Goal: Navigation & Orientation: Find specific page/section

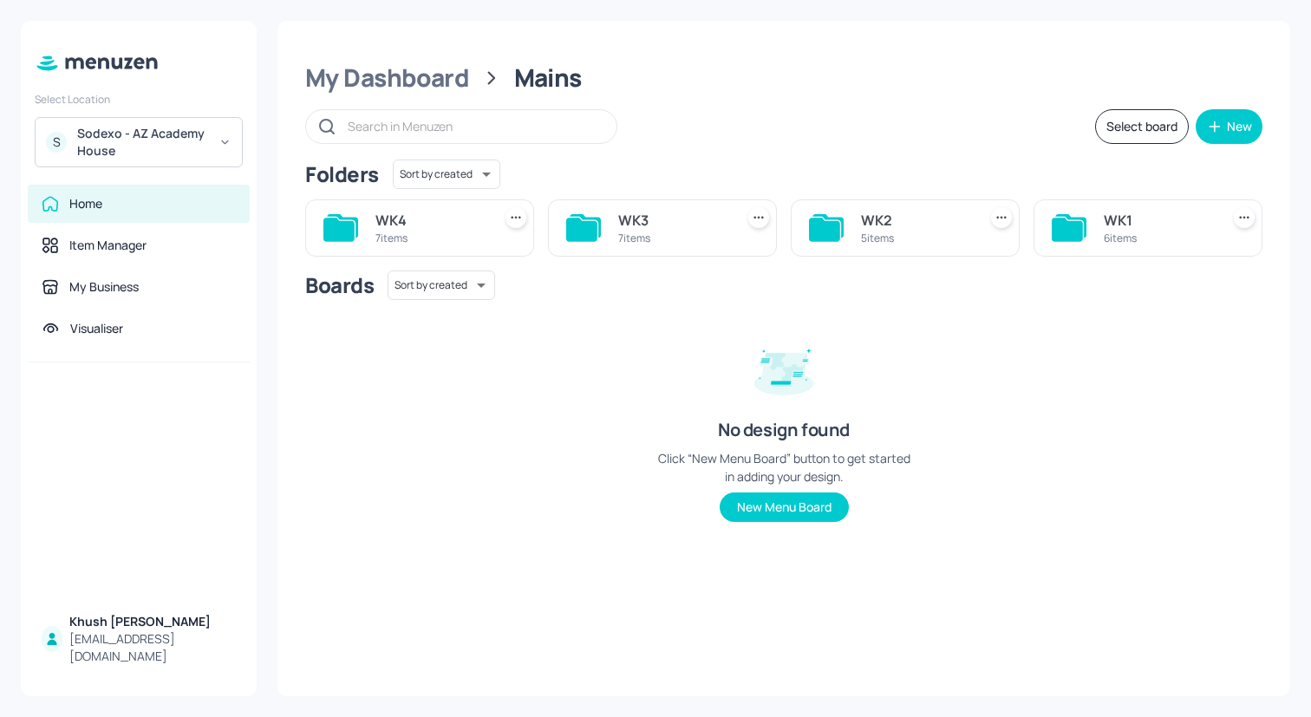
click at [165, 133] on div "Sodexo - AZ Academy House" at bounding box center [142, 142] width 131 height 35
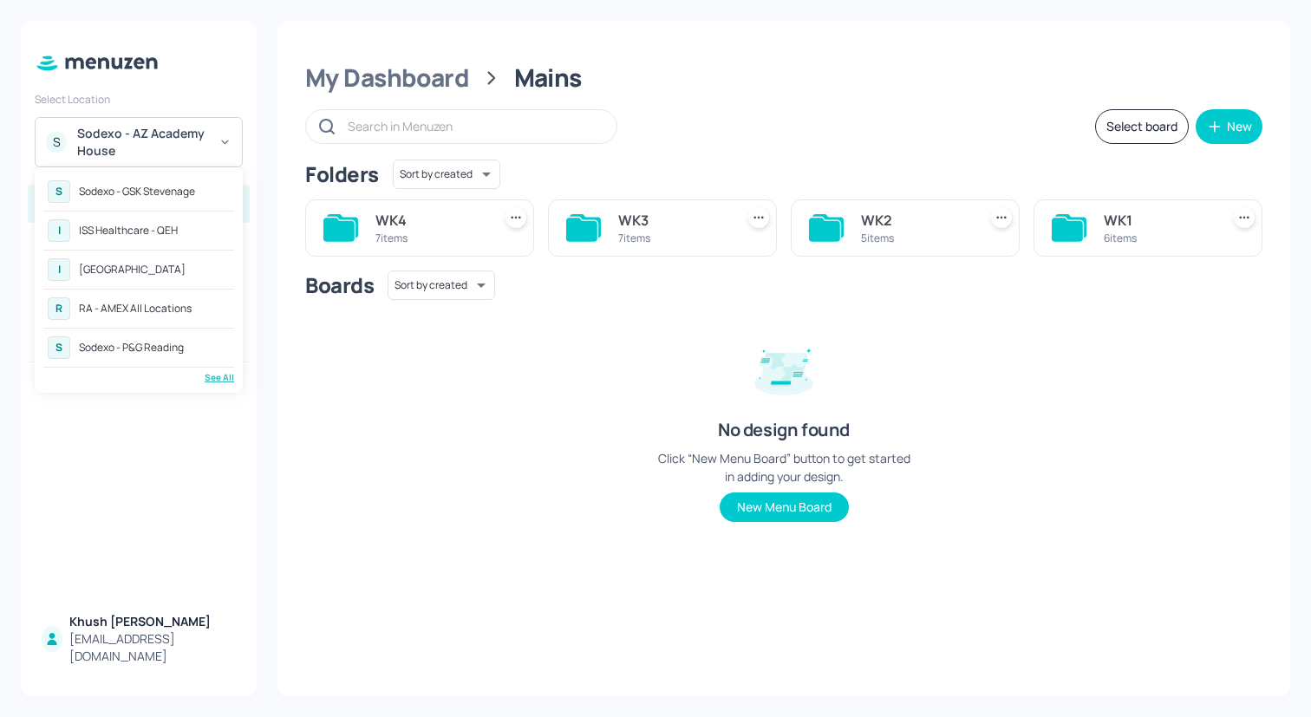
click at [168, 349] on div "Sodexo - P&G Reading" at bounding box center [131, 348] width 105 height 10
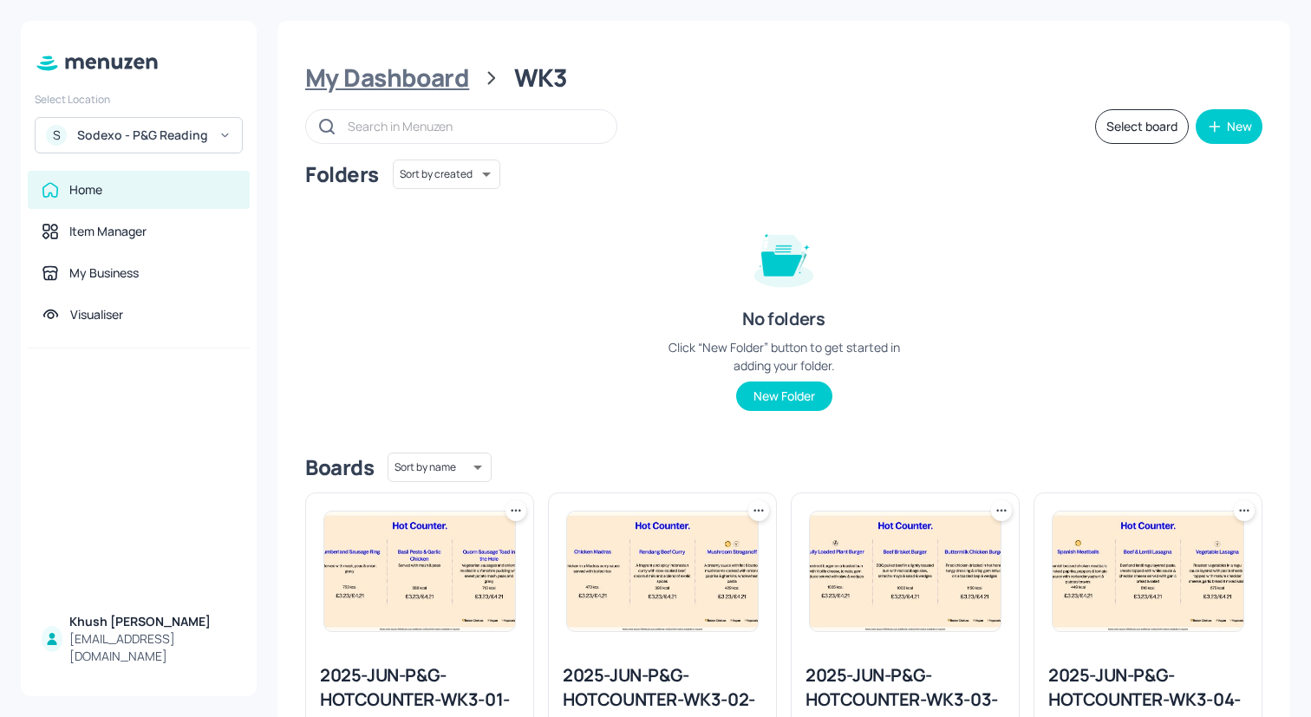
click at [421, 86] on div "My Dashboard" at bounding box center [387, 77] width 164 height 31
